Goal: Navigation & Orientation: Go to known website

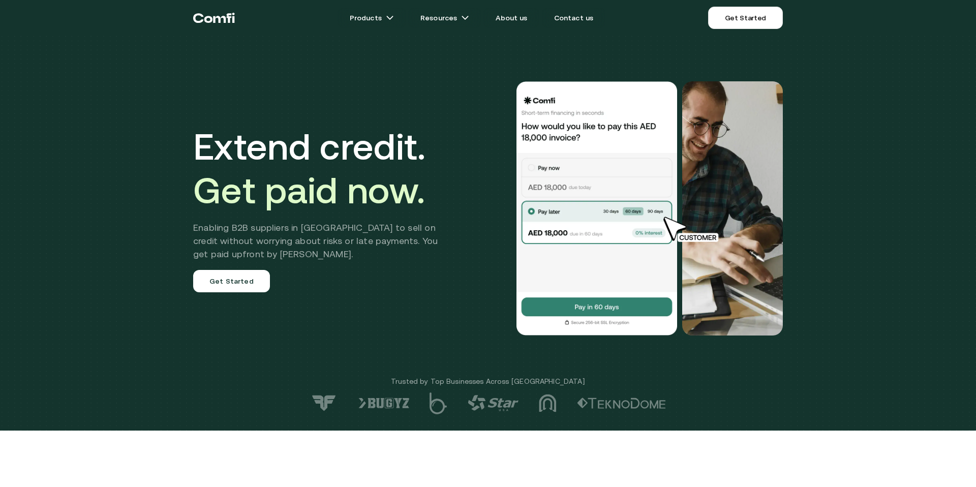
click at [839, 106] on div "Extend credit. Get paid now. Enabling B2B suppliers in MENA to sell on credit w…" at bounding box center [488, 215] width 976 height 431
click at [208, 20] on icon "Return to the top of the Comfi home page" at bounding box center [214, 18] width 42 height 31
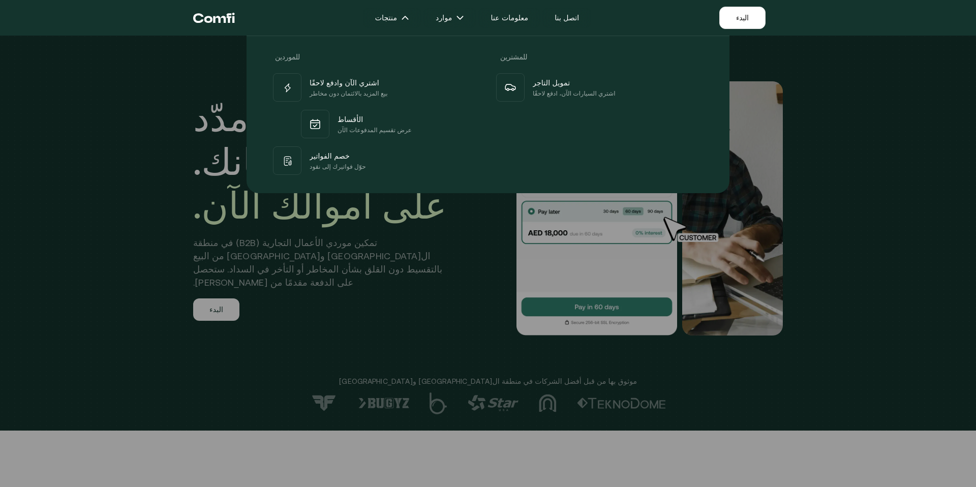
click at [890, 153] on div "للموردين للمشترين اشتري الآن وادفع لاحقًا بيع المزيد بالائتمان دون مخاطر الأقسا…" at bounding box center [488, 110] width 976 height 165
click at [227, 16] on icon "العودة إلى أعلى الصفحة الرئيسية لـ Comfi" at bounding box center [214, 18] width 42 height 31
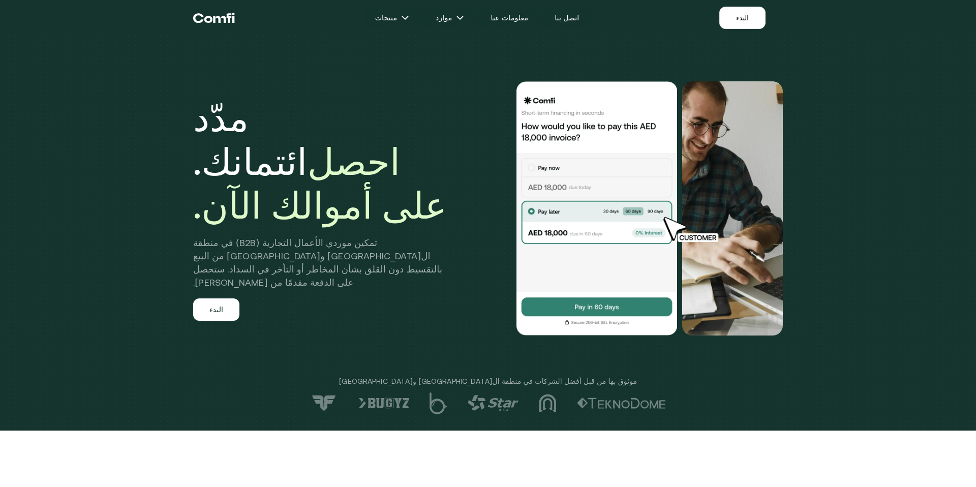
click at [876, 262] on div "مدّد ائتمانك. احصل على أموالك الآن. تمكين موردي الأعمال التجارية (B2B) في منطقة…" at bounding box center [488, 215] width 976 height 431
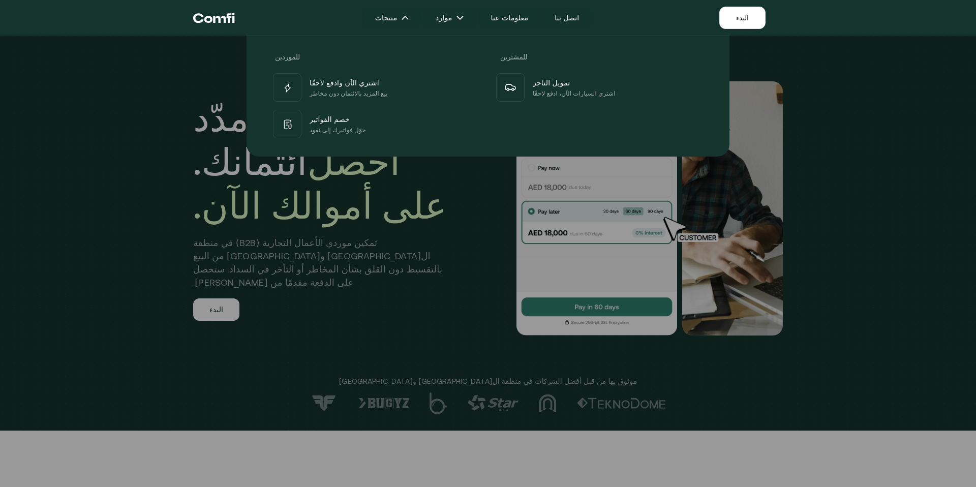
click at [225, 19] on icon "العودة إلى أعلى الصفحة الرئيسية لـ Comfi" at bounding box center [219, 19] width 13 height 7
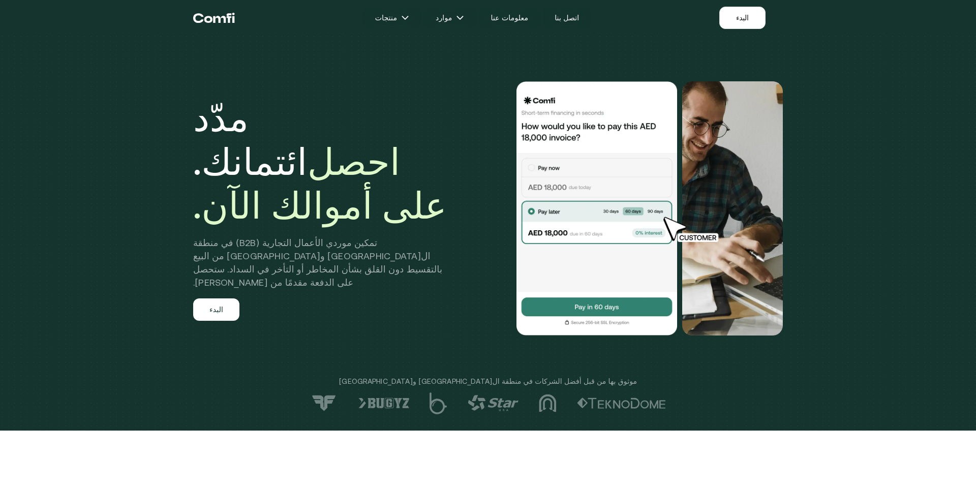
click at [604, 303] on img at bounding box center [597, 208] width 163 height 254
click at [605, 308] on img at bounding box center [597, 208] width 163 height 254
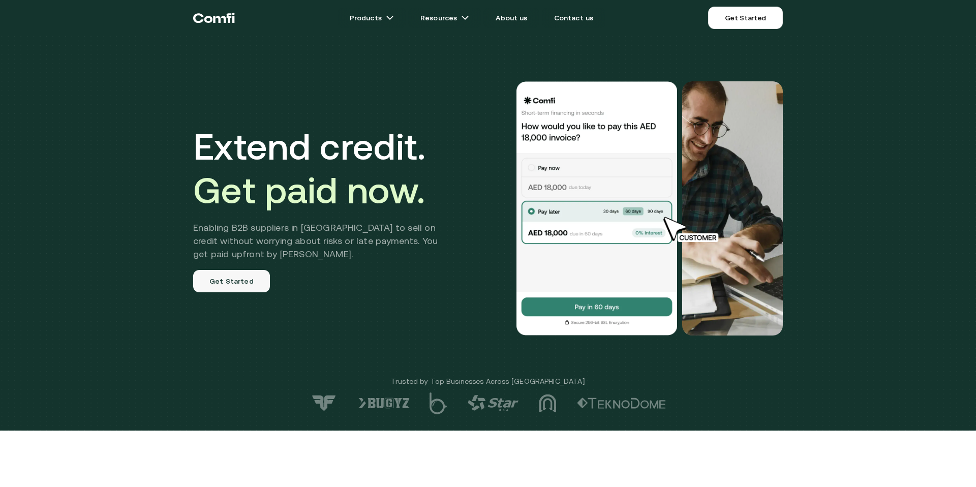
click at [249, 285] on link "Get Started" at bounding box center [231, 281] width 77 height 22
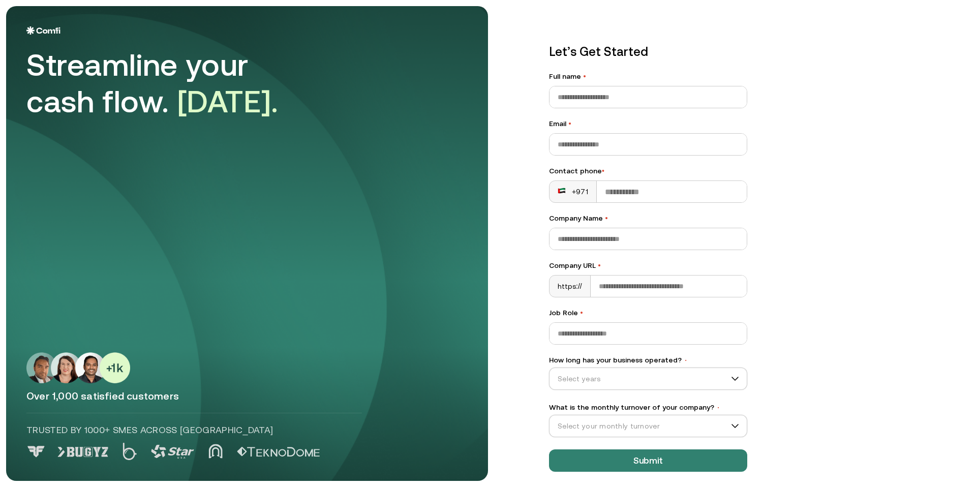
scroll to position [5, 0]
